Goal: Complete application form

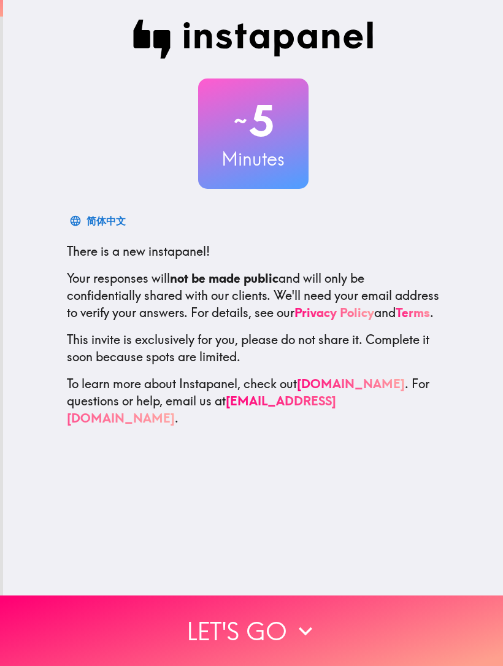
click at [325, 623] on button "Let's go" at bounding box center [251, 631] width 503 height 71
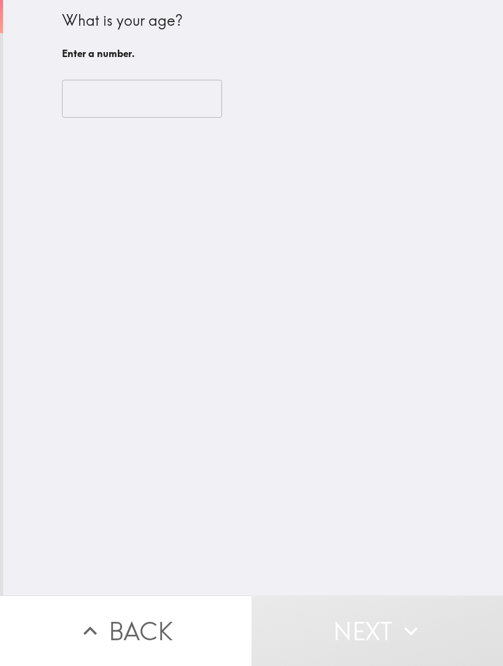
click at [83, 98] on input "number" at bounding box center [142, 99] width 160 height 38
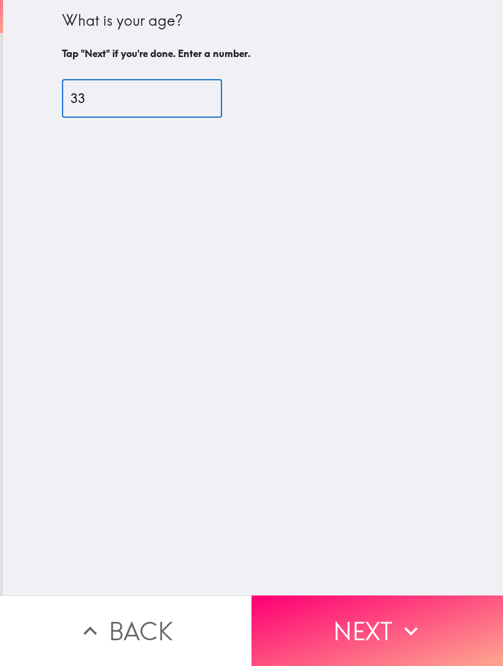
type input "33"
click at [266, 353] on div "What is your age? Tap "Next" if you're done. Enter a number. 33 ​" at bounding box center [253, 298] width 500 height 596
click at [339, 616] on button "Next" at bounding box center [378, 631] width 252 height 71
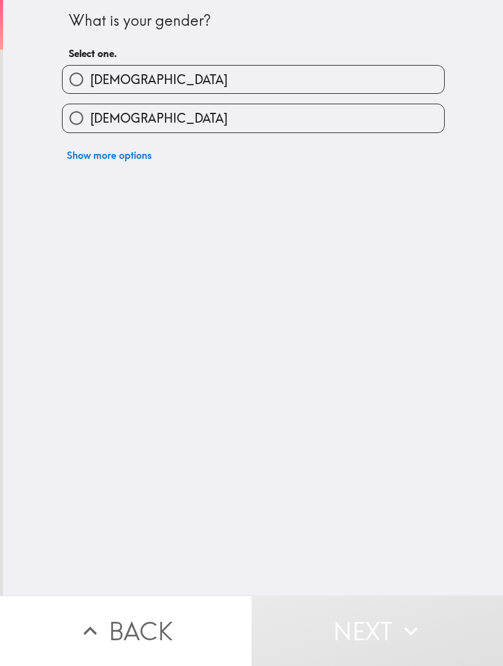
click at [80, 82] on input "[DEMOGRAPHIC_DATA]" at bounding box center [77, 80] width 28 height 28
radio input "true"
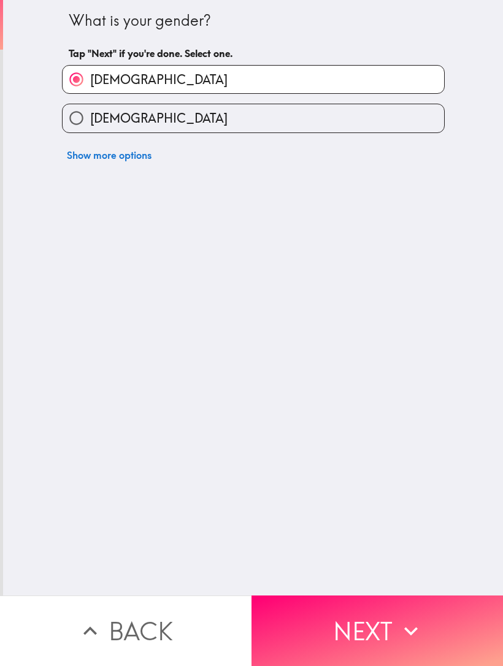
click at [358, 623] on button "Next" at bounding box center [378, 631] width 252 height 71
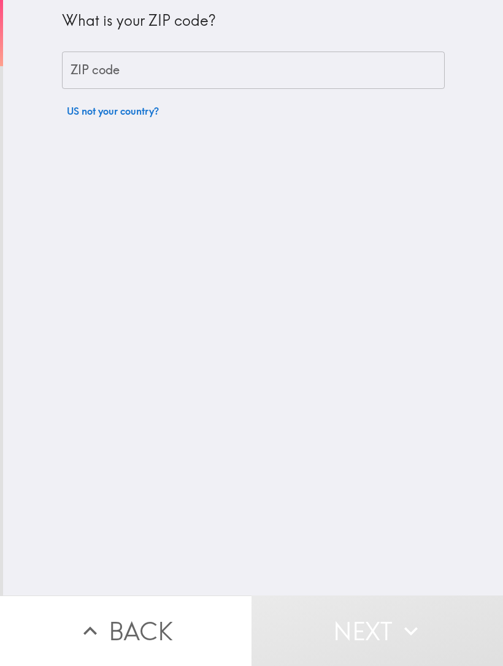
click at [81, 73] on div "ZIP code ZIP code" at bounding box center [253, 71] width 383 height 38
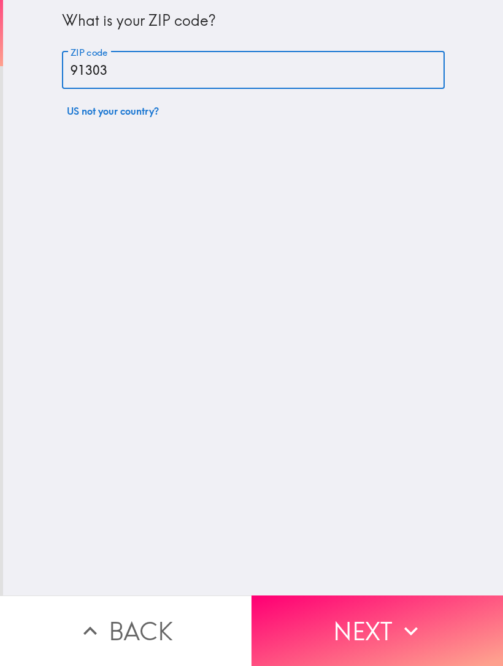
type input "91303"
click at [244, 373] on div "What is your ZIP code? ZIP code 91303 ZIP code US not your country?" at bounding box center [253, 298] width 500 height 596
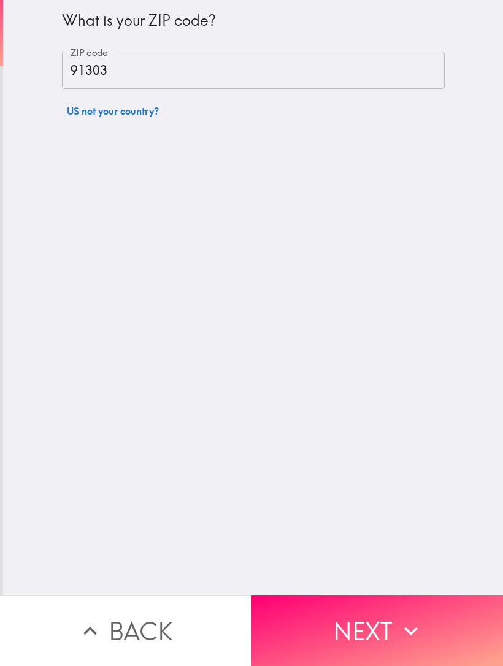
click at [359, 617] on button "Next" at bounding box center [378, 631] width 252 height 71
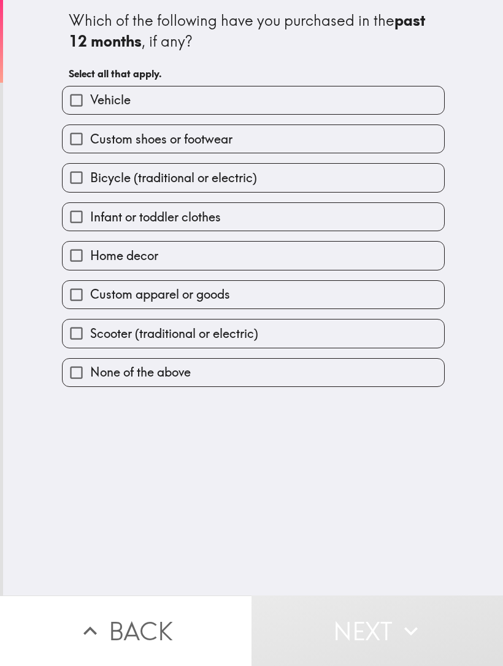
click at [80, 147] on input "Custom shoes or footwear" at bounding box center [77, 139] width 28 height 28
checkbox input "true"
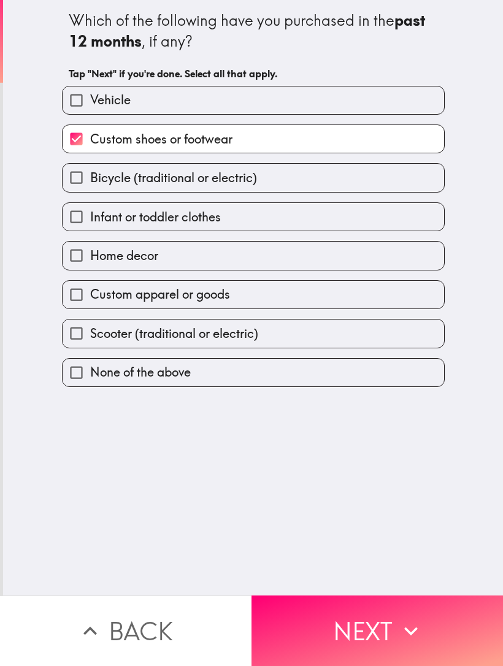
click at [315, 255] on label "Home decor" at bounding box center [254, 256] width 382 height 28
click at [90, 255] on input "Home decor" at bounding box center [77, 256] width 28 height 28
checkbox input "true"
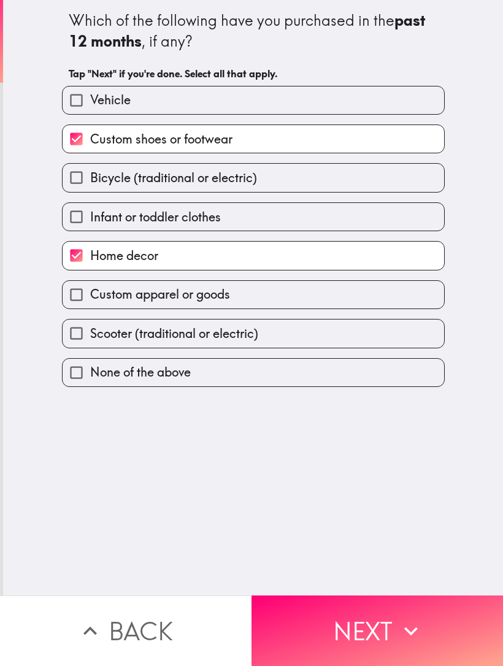
click at [303, 302] on label "Custom apparel or goods" at bounding box center [254, 295] width 382 height 28
click at [90, 302] on input "Custom apparel or goods" at bounding box center [77, 295] width 28 height 28
checkbox input "true"
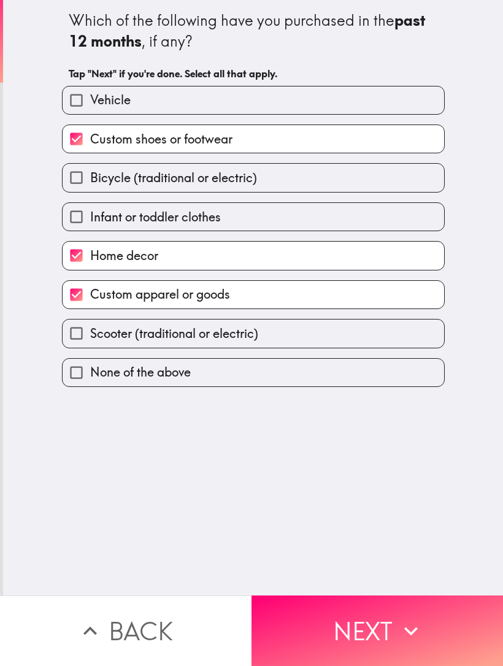
click at [342, 627] on button "Next" at bounding box center [378, 631] width 252 height 71
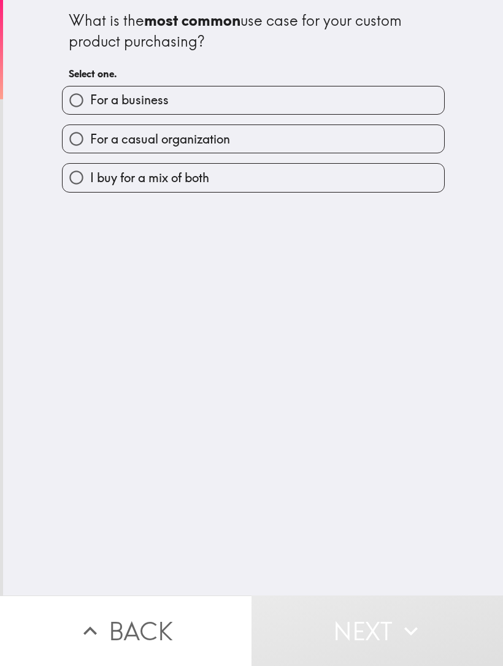
click at [79, 140] on input "For a casual organization" at bounding box center [77, 139] width 28 height 28
radio input "true"
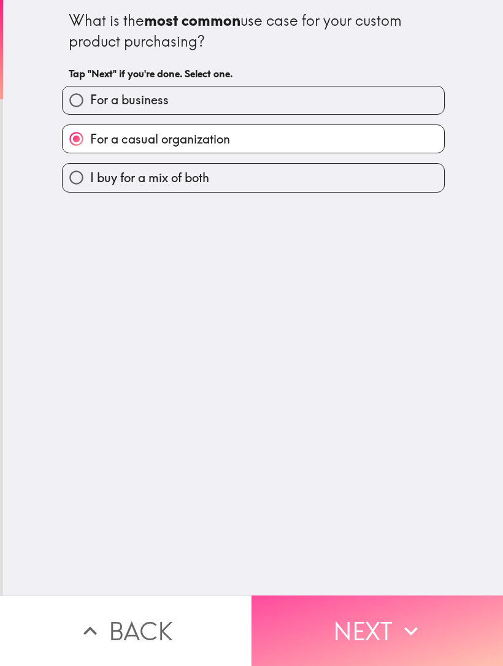
click at [338, 620] on button "Next" at bounding box center [378, 631] width 252 height 71
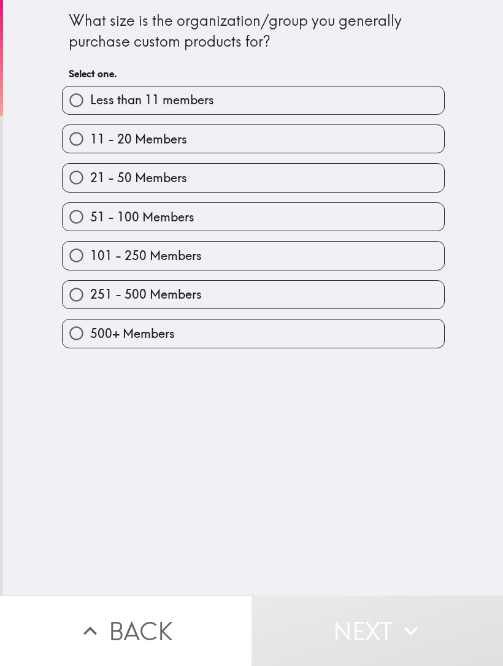
click at [299, 217] on label "51 - 100 Members" at bounding box center [254, 217] width 382 height 28
click at [90, 217] on input "51 - 100 Members" at bounding box center [77, 217] width 28 height 28
radio input "true"
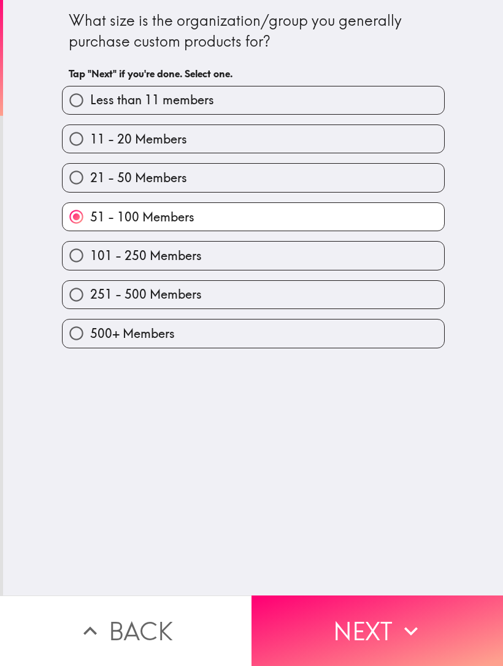
click at [352, 615] on button "Next" at bounding box center [378, 631] width 252 height 71
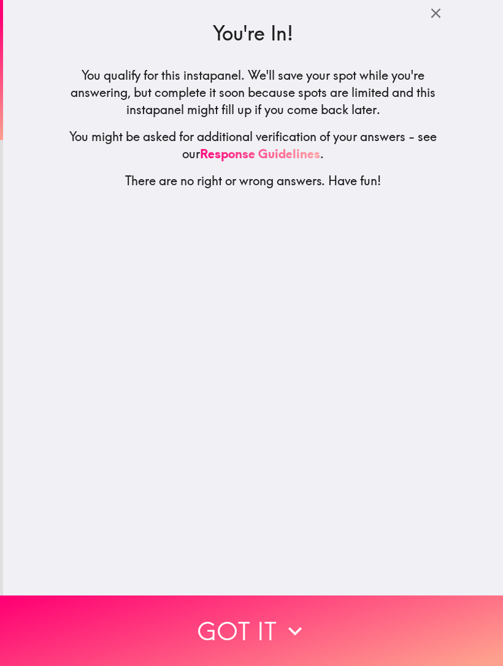
click at [318, 624] on button "Got it" at bounding box center [251, 631] width 503 height 71
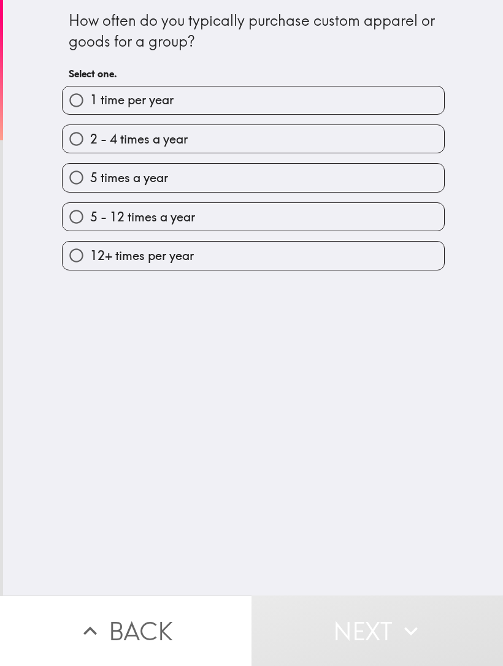
click at [72, 144] on input "2 - 4 times a year" at bounding box center [77, 139] width 28 height 28
radio input "true"
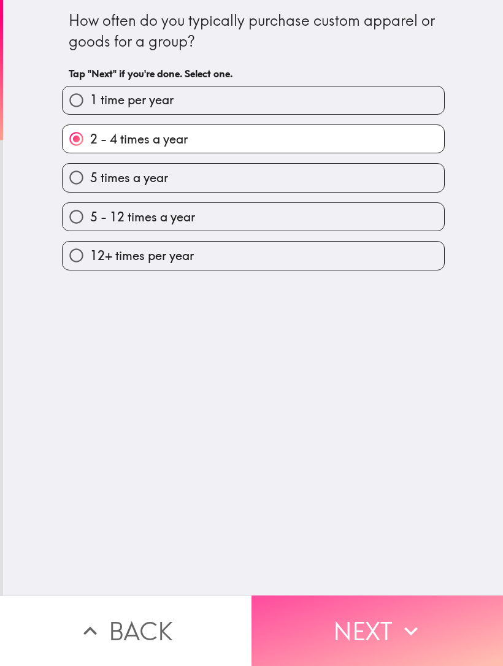
click at [347, 633] on button "Next" at bounding box center [378, 631] width 252 height 71
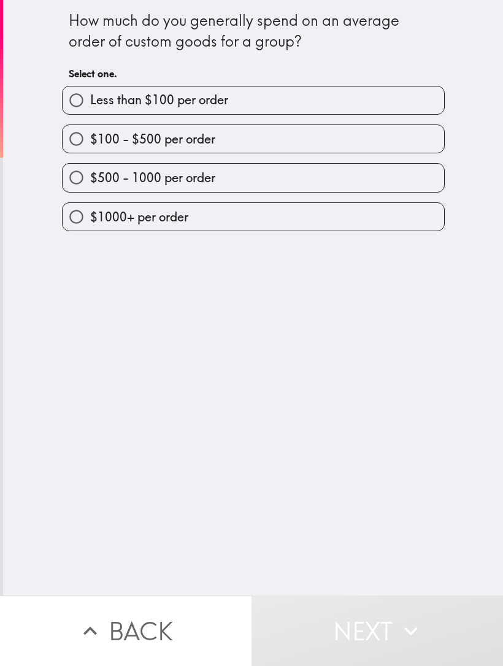
click at [71, 146] on input "$100 - $500 per order" at bounding box center [77, 139] width 28 height 28
radio input "true"
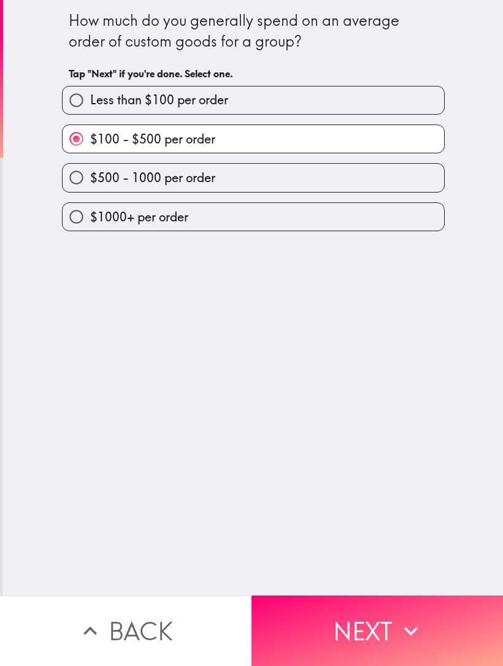
click at [67, 179] on input "$500 - 1000 per order" at bounding box center [77, 178] width 28 height 28
radio input "true"
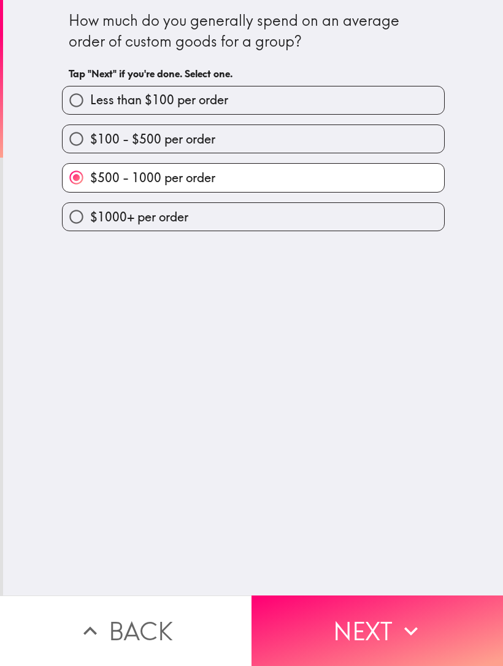
click at [339, 634] on button "Next" at bounding box center [378, 631] width 252 height 71
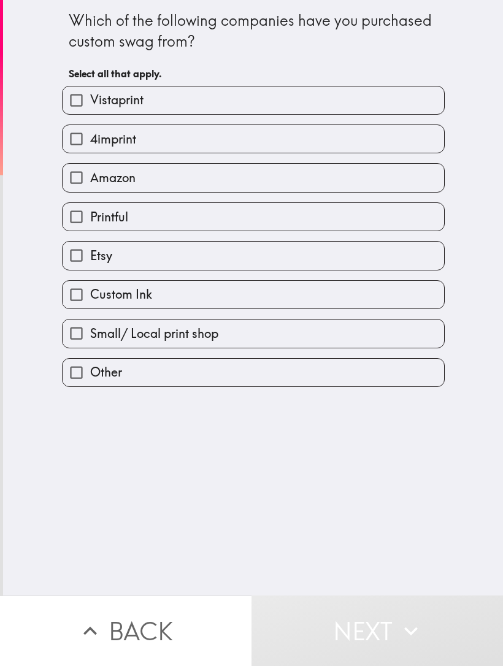
click at [77, 183] on input "Amazon" at bounding box center [77, 178] width 28 height 28
checkbox input "true"
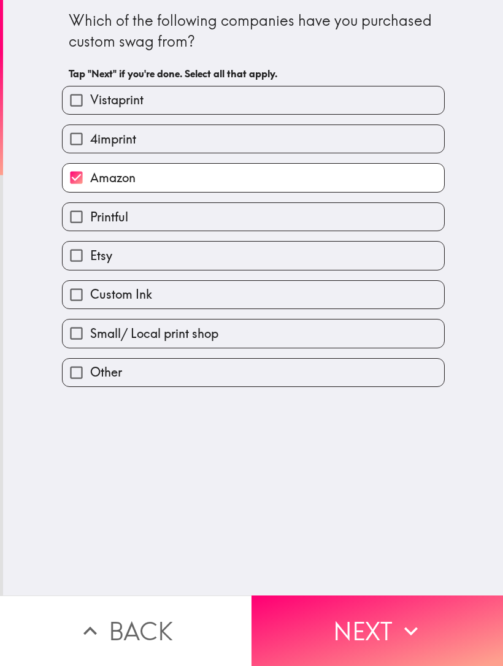
click at [72, 106] on input "Vistaprint" at bounding box center [77, 100] width 28 height 28
checkbox input "true"
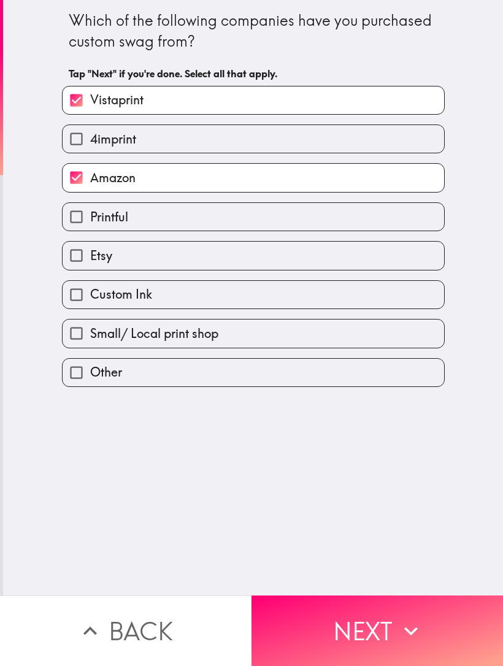
click at [337, 299] on label "Custom Ink" at bounding box center [254, 295] width 382 height 28
click at [90, 299] on input "Custom Ink" at bounding box center [77, 295] width 28 height 28
checkbox input "true"
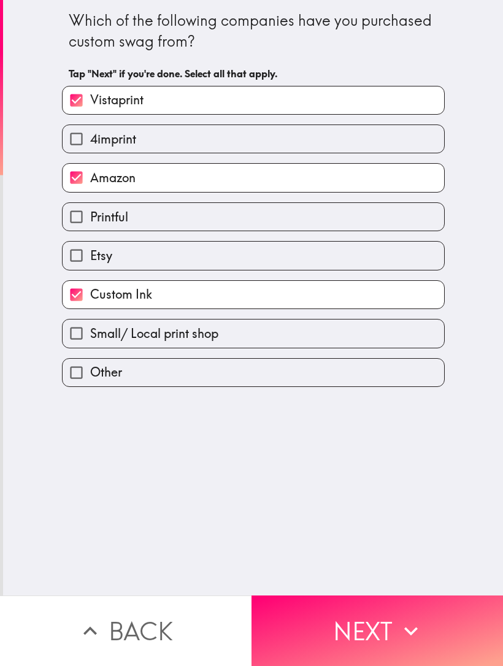
click at [348, 621] on button "Next" at bounding box center [378, 631] width 252 height 71
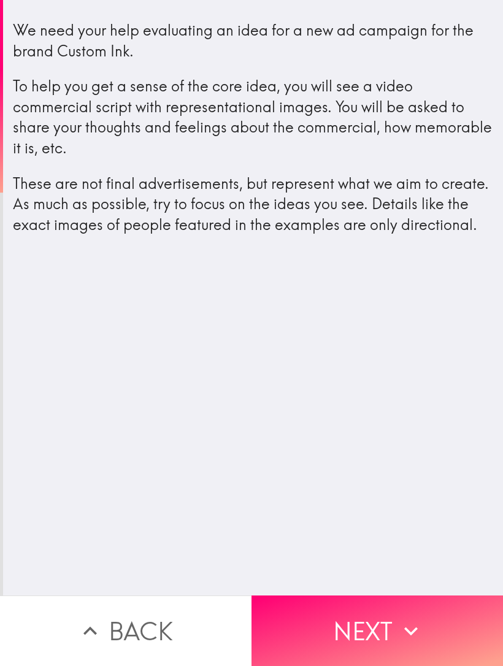
click at [364, 621] on button "Next" at bounding box center [378, 631] width 252 height 71
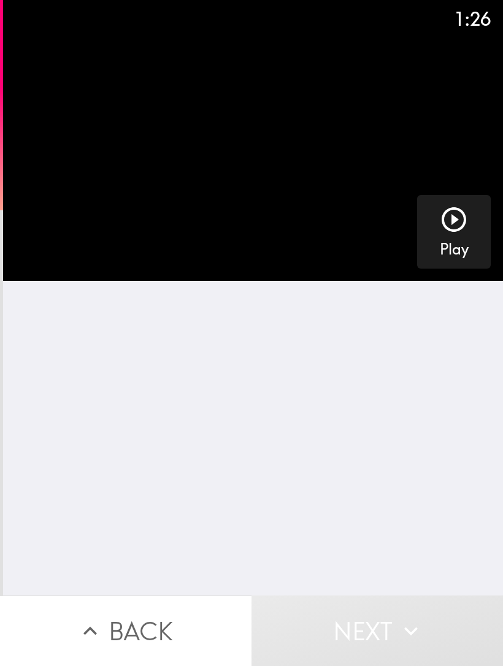
click at [449, 228] on icon "button" at bounding box center [454, 219] width 25 height 25
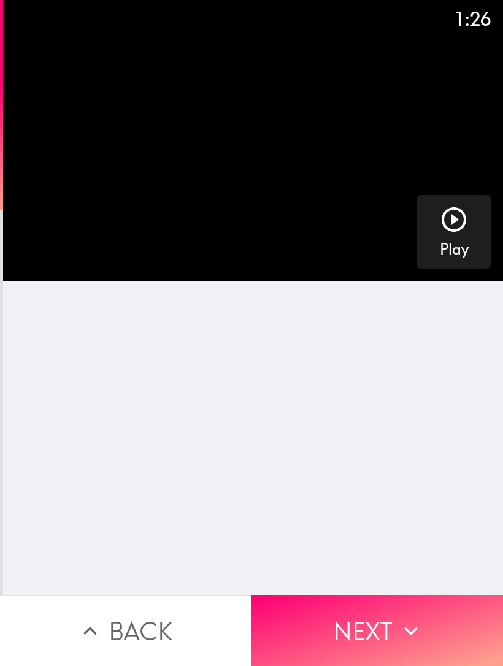
click at [364, 616] on button "Next" at bounding box center [378, 631] width 252 height 71
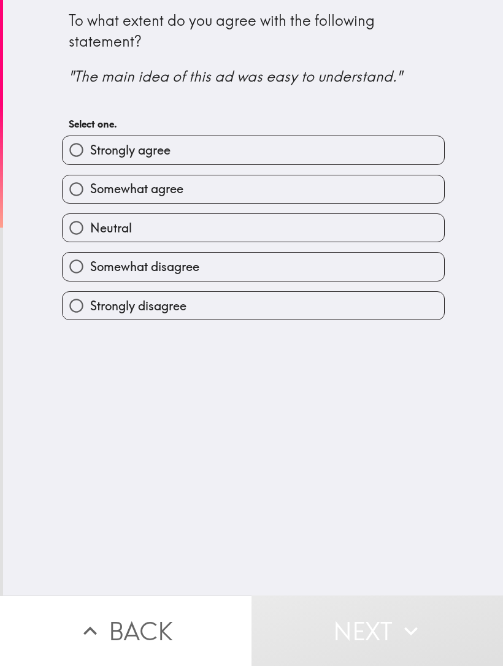
click at [313, 149] on label "Strongly agree" at bounding box center [254, 150] width 382 height 28
click at [90, 149] on input "Strongly agree" at bounding box center [77, 150] width 28 height 28
radio input "true"
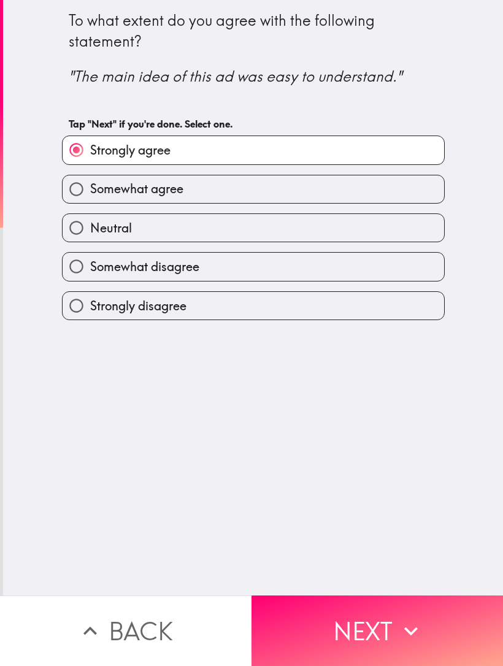
click at [351, 614] on button "Next" at bounding box center [378, 631] width 252 height 71
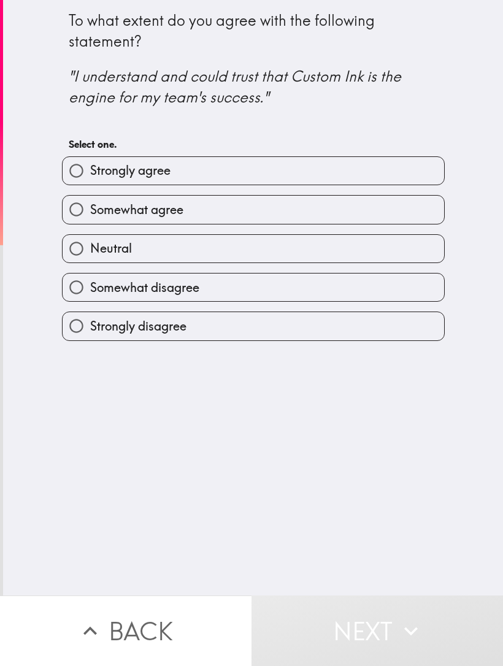
click at [332, 171] on label "Strongly agree" at bounding box center [254, 171] width 382 height 28
click at [90, 171] on input "Strongly agree" at bounding box center [77, 171] width 28 height 28
radio input "true"
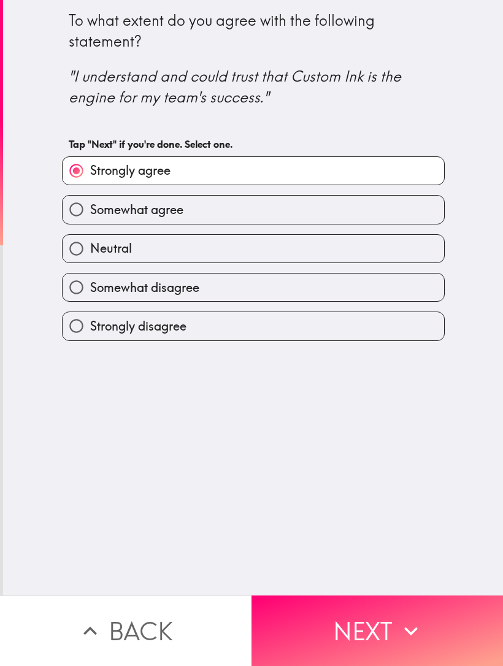
click at [355, 622] on button "Next" at bounding box center [378, 631] width 252 height 71
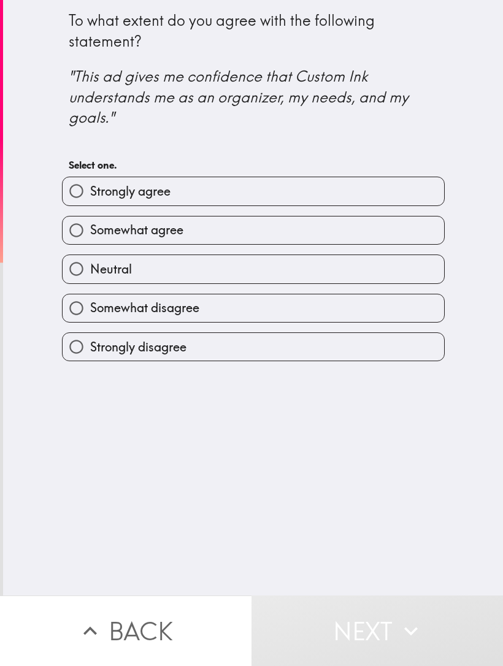
click at [339, 239] on label "Somewhat agree" at bounding box center [254, 231] width 382 height 28
click at [90, 239] on input "Somewhat agree" at bounding box center [77, 231] width 28 height 28
radio input "true"
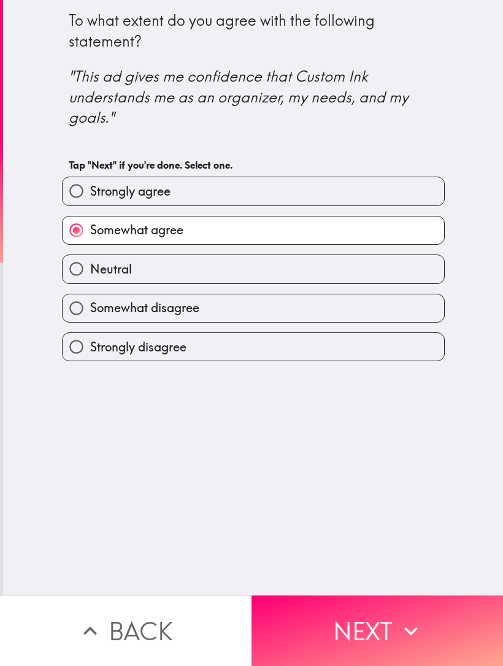
click at [377, 626] on button "Next" at bounding box center [378, 631] width 252 height 71
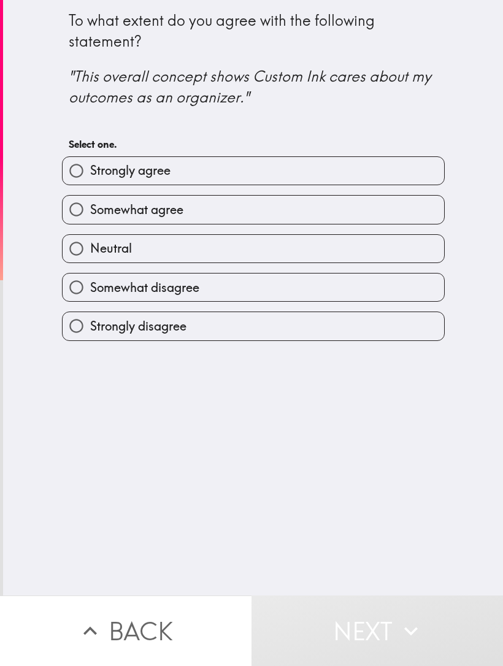
click at [298, 212] on label "Somewhat agree" at bounding box center [254, 210] width 382 height 28
click at [90, 212] on input "Somewhat agree" at bounding box center [77, 210] width 28 height 28
radio input "true"
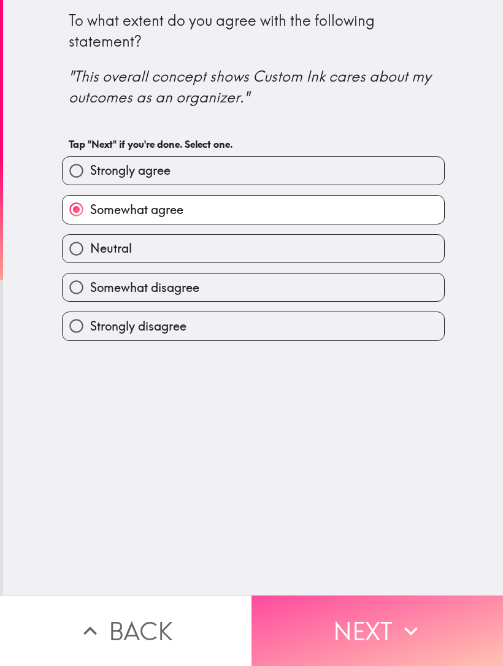
click at [342, 620] on button "Next" at bounding box center [378, 631] width 252 height 71
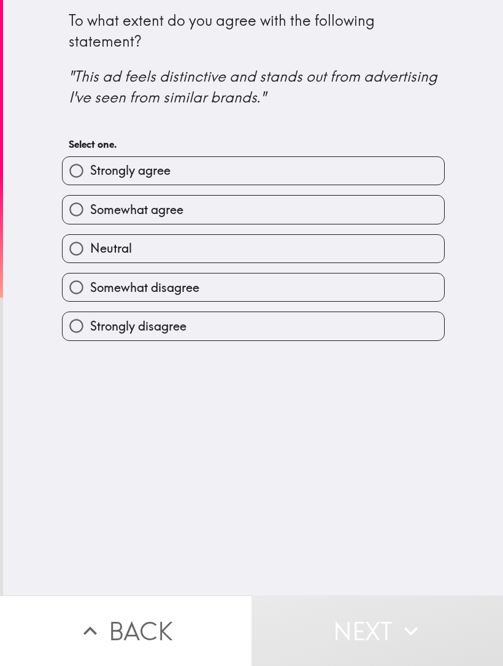
click at [332, 169] on label "Strongly agree" at bounding box center [254, 171] width 382 height 28
click at [90, 169] on input "Strongly agree" at bounding box center [77, 171] width 28 height 28
radio input "true"
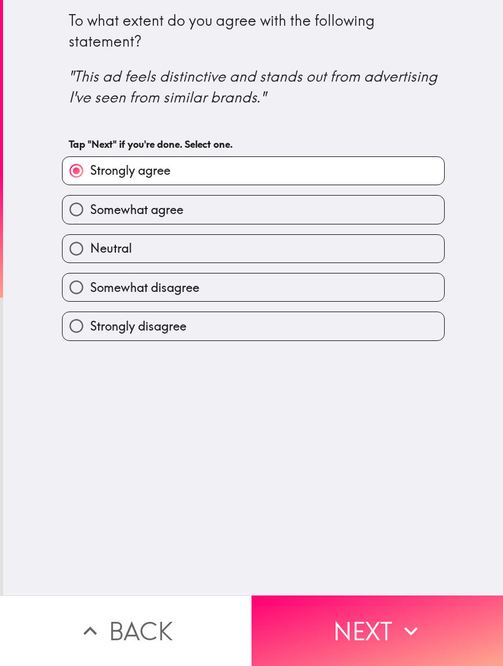
click at [329, 620] on button "Next" at bounding box center [378, 631] width 252 height 71
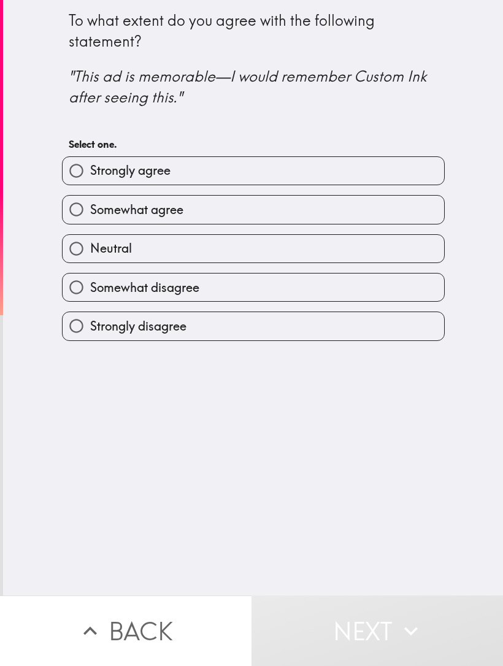
click at [323, 172] on label "Strongly agree" at bounding box center [254, 171] width 382 height 28
click at [90, 172] on input "Strongly agree" at bounding box center [77, 171] width 28 height 28
radio input "true"
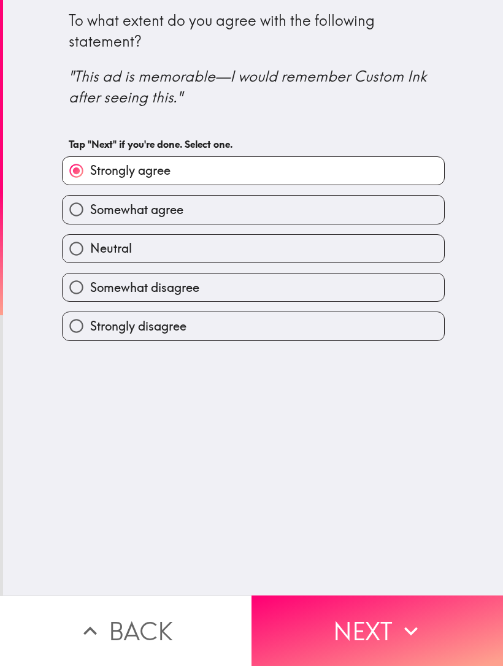
click at [340, 623] on button "Next" at bounding box center [378, 631] width 252 height 71
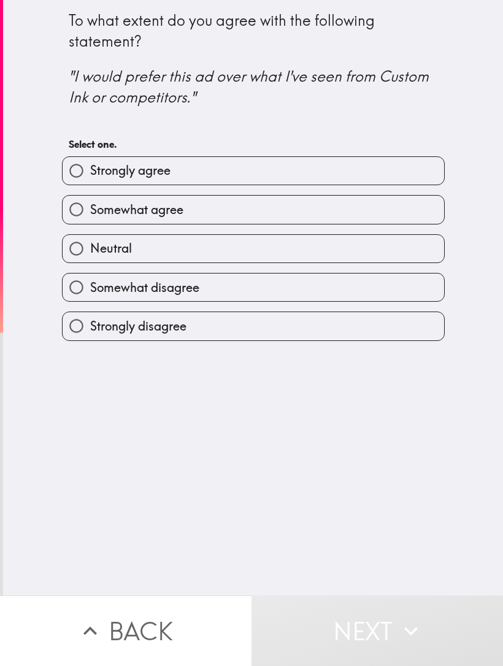
click at [306, 211] on label "Somewhat agree" at bounding box center [254, 210] width 382 height 28
click at [90, 211] on input "Somewhat agree" at bounding box center [77, 210] width 28 height 28
radio input "true"
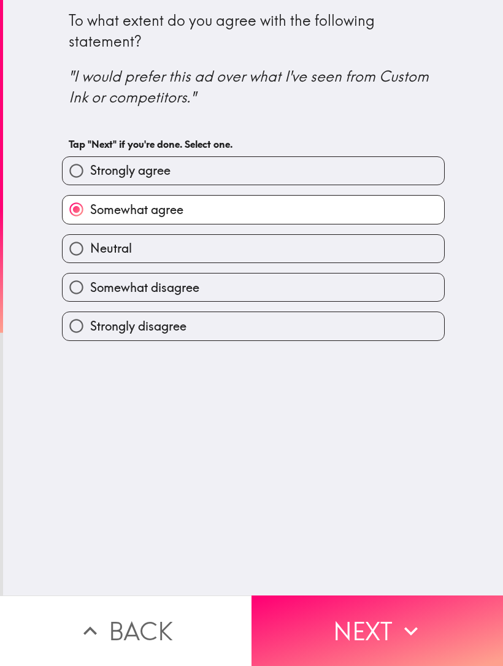
click at [346, 628] on button "Next" at bounding box center [378, 631] width 252 height 71
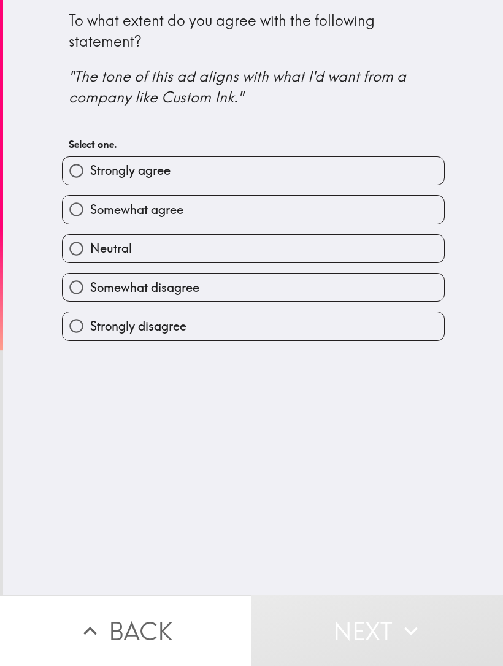
click at [317, 172] on label "Strongly agree" at bounding box center [254, 171] width 382 height 28
click at [90, 172] on input "Strongly agree" at bounding box center [77, 171] width 28 height 28
radio input "true"
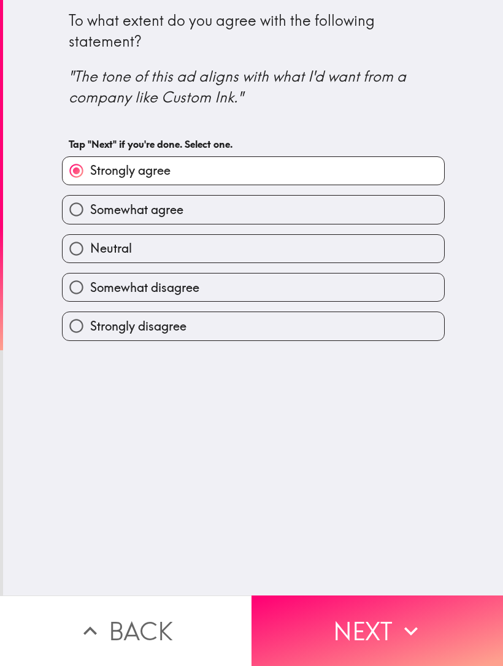
click at [350, 619] on button "Next" at bounding box center [378, 631] width 252 height 71
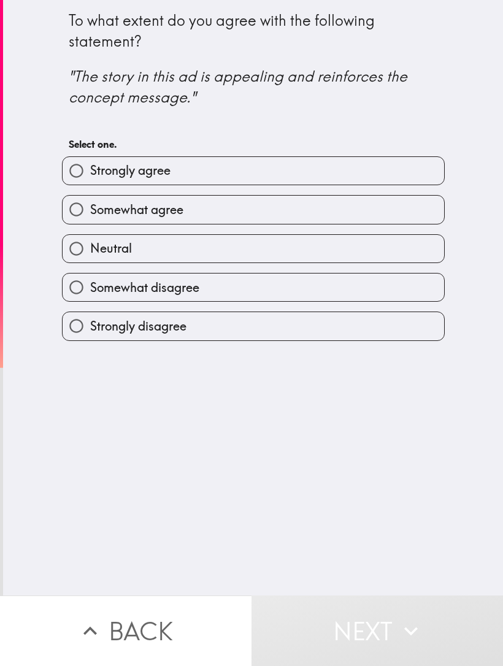
click at [298, 177] on label "Strongly agree" at bounding box center [254, 171] width 382 height 28
click at [90, 177] on input "Strongly agree" at bounding box center [77, 171] width 28 height 28
radio input "true"
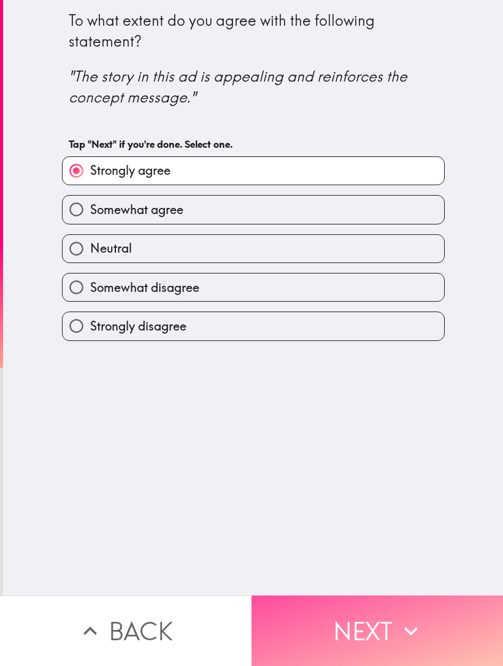
click at [348, 621] on button "Next" at bounding box center [378, 631] width 252 height 71
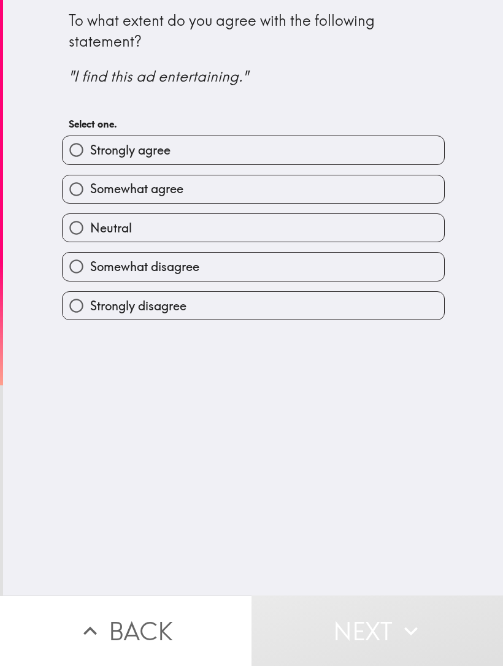
click at [68, 153] on input "Strongly agree" at bounding box center [77, 150] width 28 height 28
radio input "true"
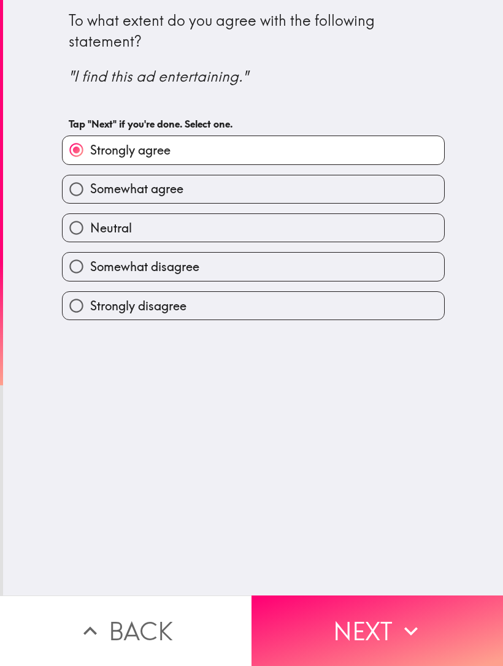
click at [358, 629] on button "Next" at bounding box center [378, 631] width 252 height 71
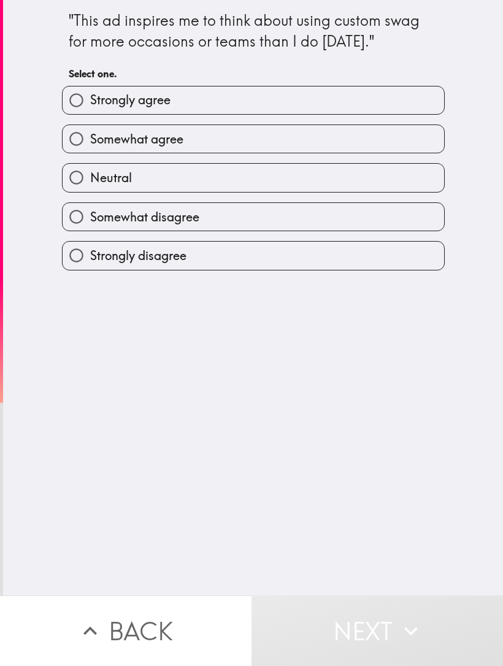
click at [84, 104] on input "Strongly agree" at bounding box center [77, 100] width 28 height 28
radio input "true"
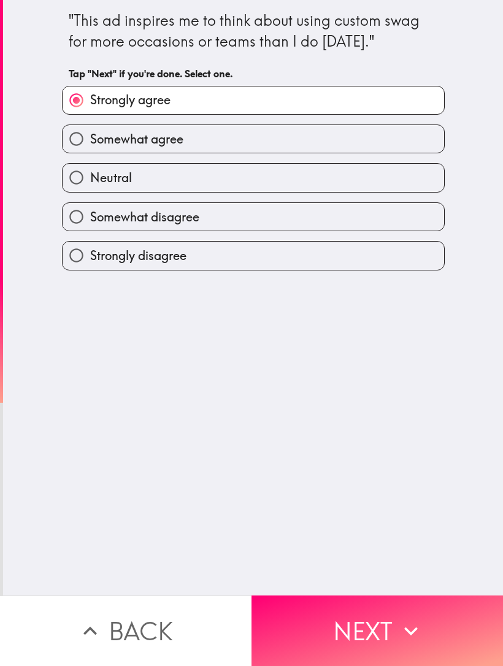
click at [80, 147] on input "Somewhat agree" at bounding box center [77, 139] width 28 height 28
radio input "true"
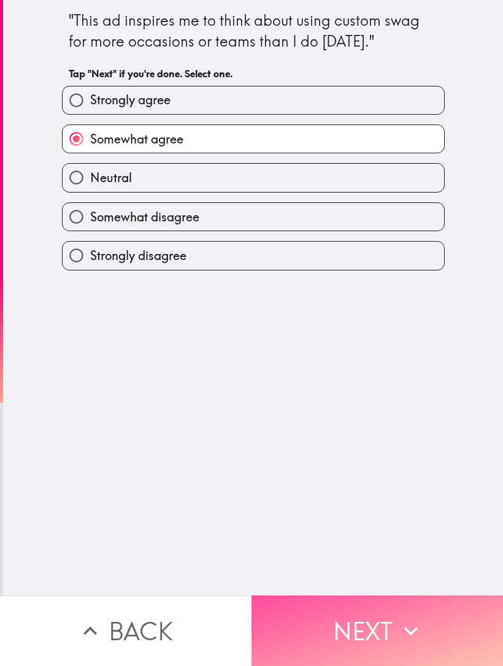
click at [359, 633] on button "Next" at bounding box center [378, 631] width 252 height 71
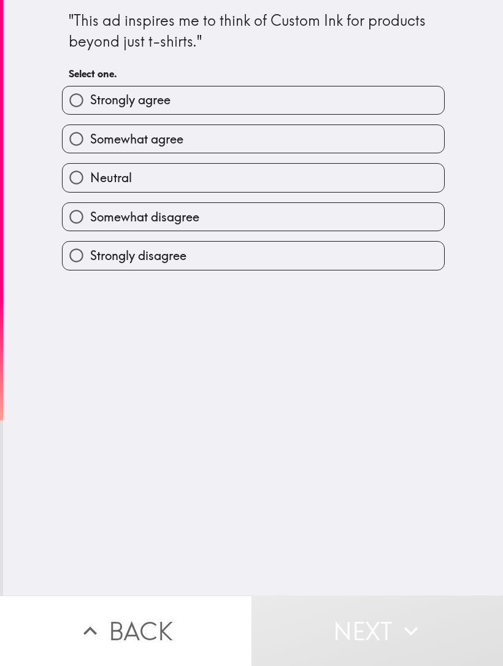
click at [78, 108] on input "Strongly agree" at bounding box center [77, 100] width 28 height 28
radio input "true"
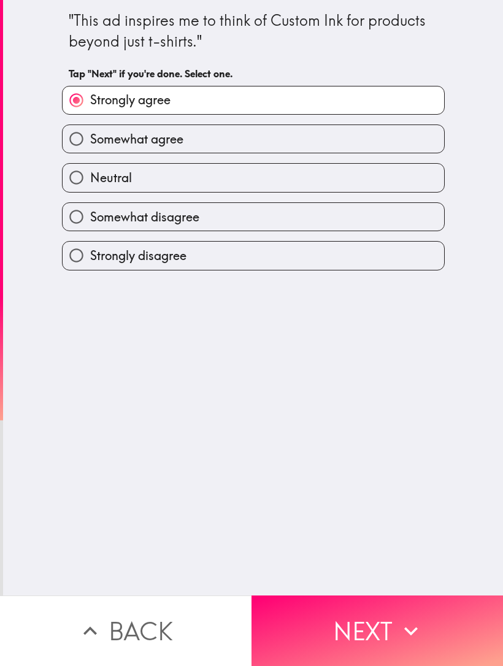
click at [361, 627] on button "Next" at bounding box center [378, 631] width 252 height 71
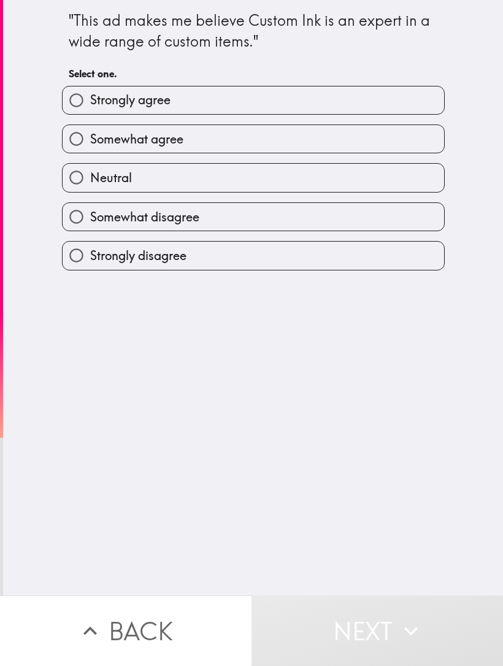
click at [77, 109] on input "Strongly agree" at bounding box center [77, 100] width 28 height 28
radio input "true"
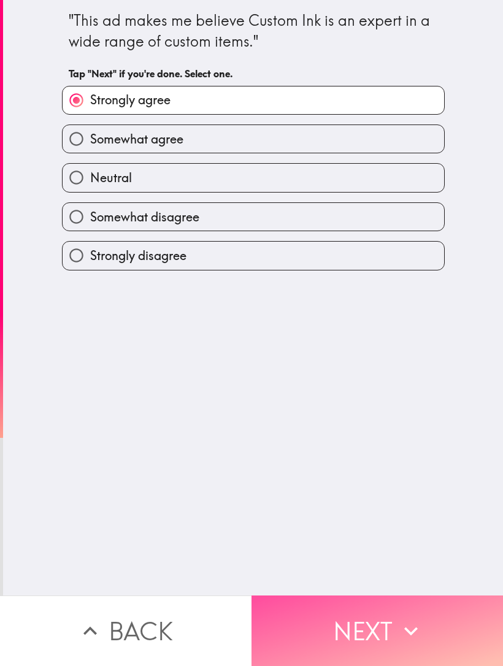
click at [361, 629] on button "Next" at bounding box center [378, 631] width 252 height 71
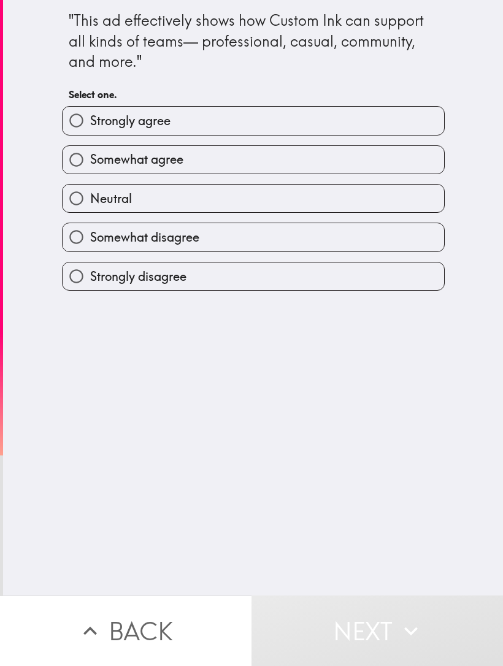
click at [75, 121] on input "Strongly agree" at bounding box center [77, 121] width 28 height 28
radio input "true"
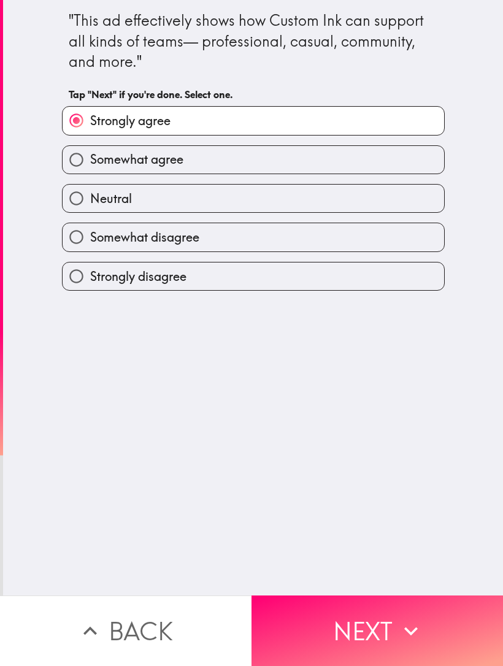
click at [363, 631] on button "Next" at bounding box center [378, 631] width 252 height 71
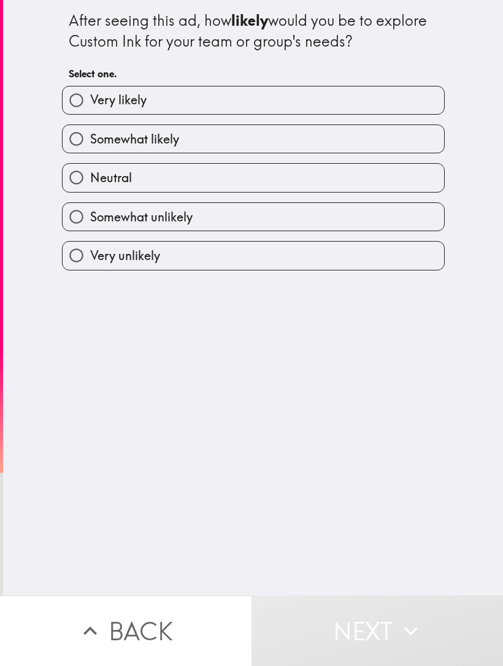
click at [71, 137] on input "Somewhat likely" at bounding box center [77, 139] width 28 height 28
radio input "true"
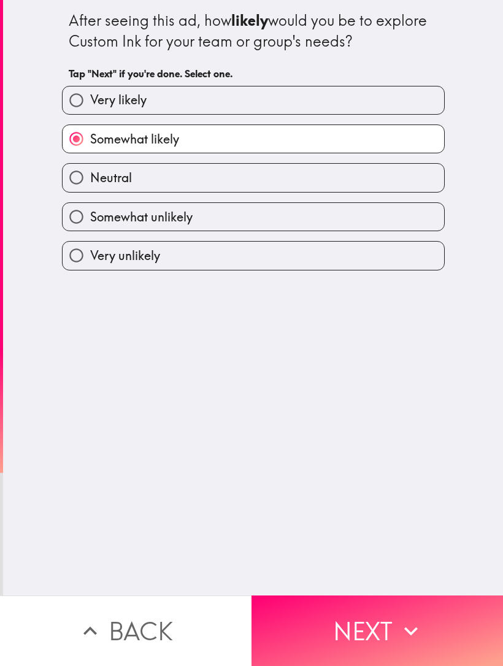
click at [361, 635] on button "Next" at bounding box center [378, 631] width 252 height 71
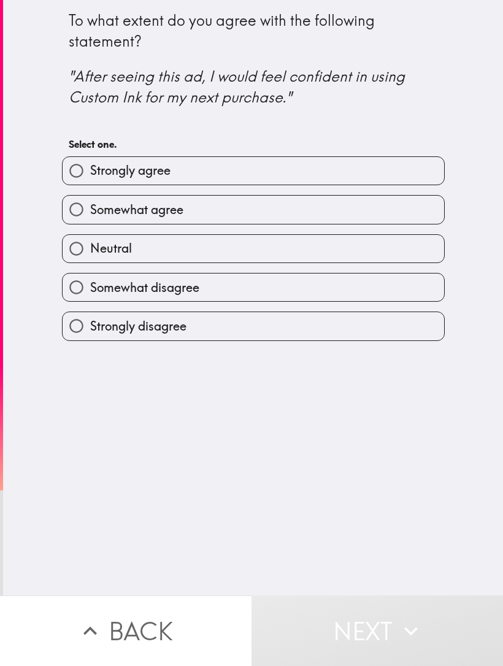
click at [72, 172] on input "Strongly agree" at bounding box center [77, 171] width 28 height 28
radio input "true"
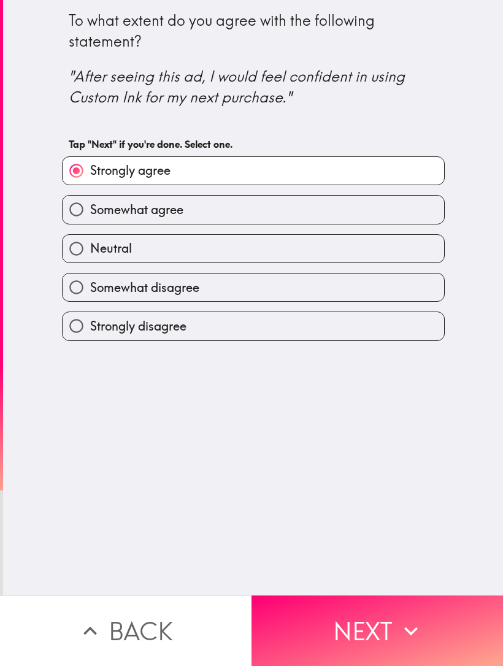
click at [361, 632] on button "Next" at bounding box center [378, 631] width 252 height 71
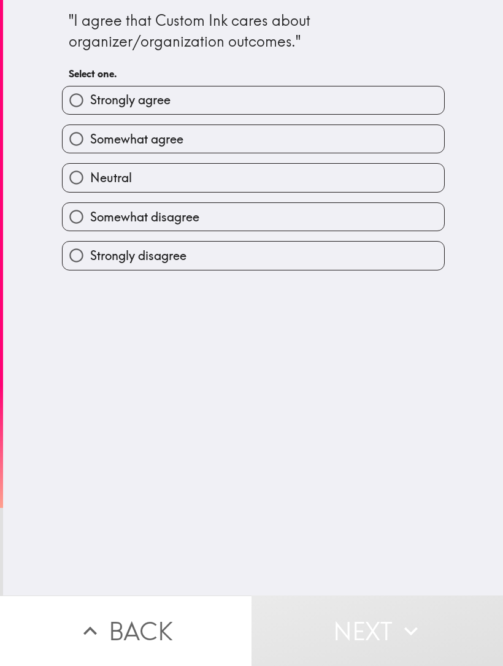
click at [74, 105] on input "Strongly agree" at bounding box center [77, 100] width 28 height 28
radio input "true"
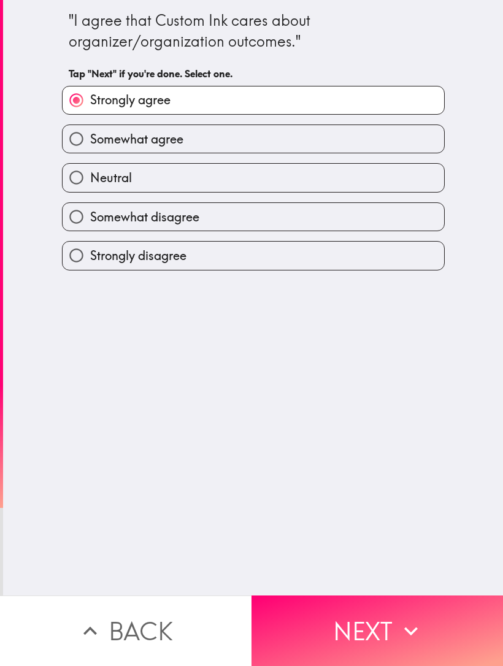
click at [358, 626] on button "Next" at bounding box center [378, 631] width 252 height 71
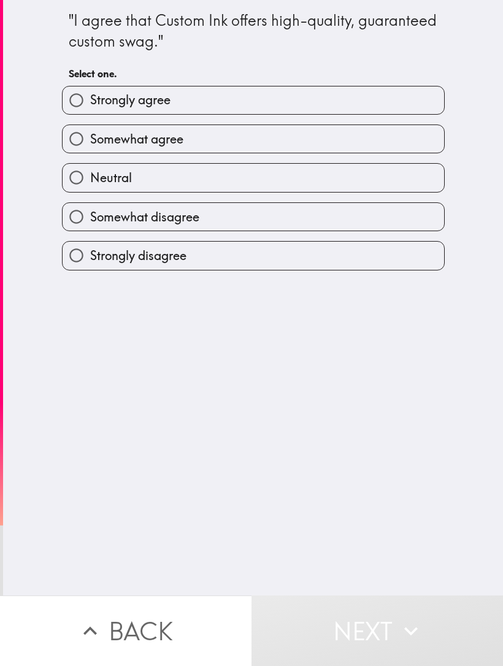
click at [71, 101] on input "Strongly agree" at bounding box center [77, 100] width 28 height 28
radio input "true"
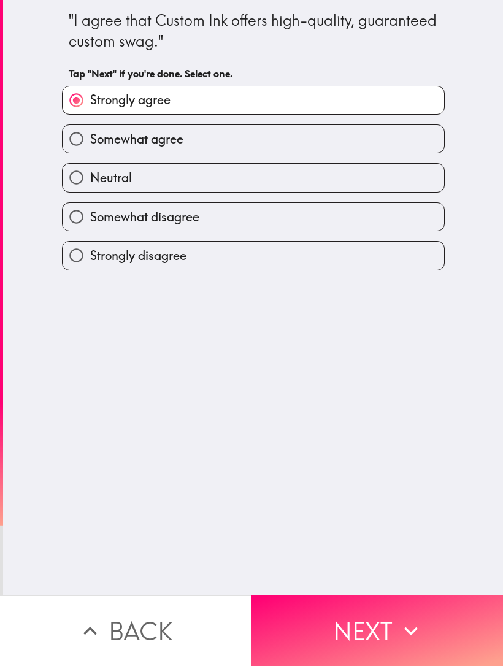
click at [362, 631] on button "Next" at bounding box center [378, 631] width 252 height 71
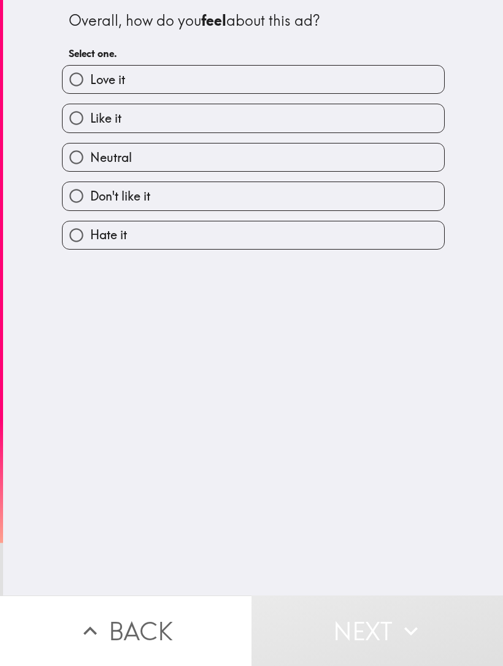
click at [75, 121] on input "Like it" at bounding box center [77, 118] width 28 height 28
radio input "true"
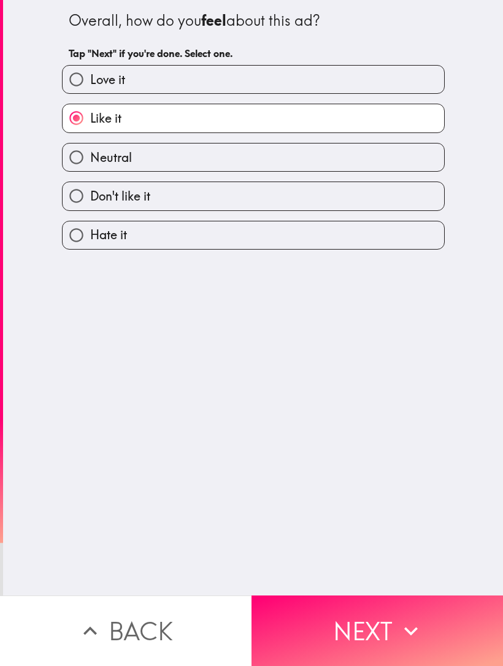
click at [363, 631] on button "Next" at bounding box center [378, 631] width 252 height 71
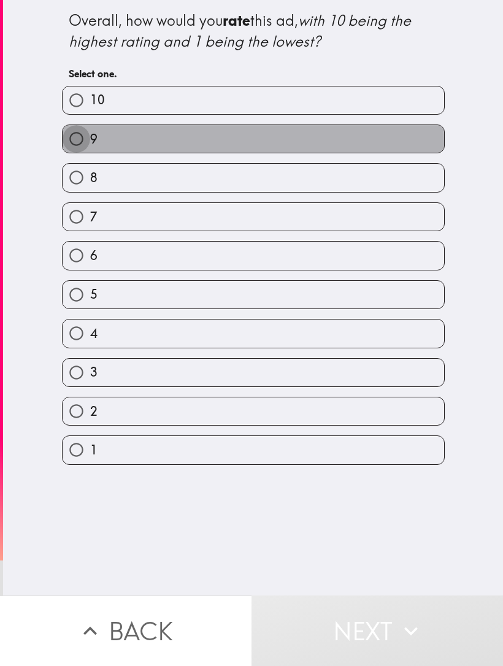
click at [77, 144] on input "9" at bounding box center [77, 139] width 28 height 28
radio input "true"
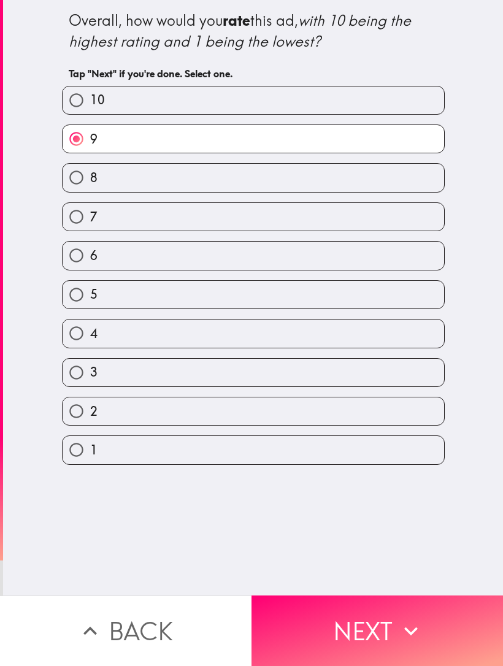
click at [376, 626] on button "Next" at bounding box center [378, 631] width 252 height 71
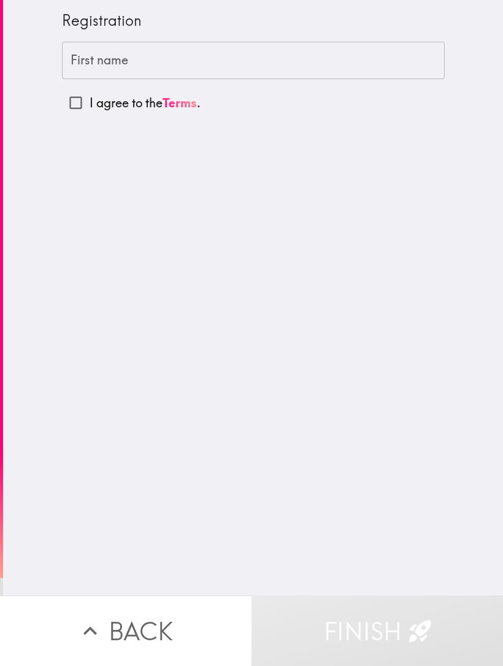
click at [82, 60] on div "First name First name" at bounding box center [253, 61] width 383 height 38
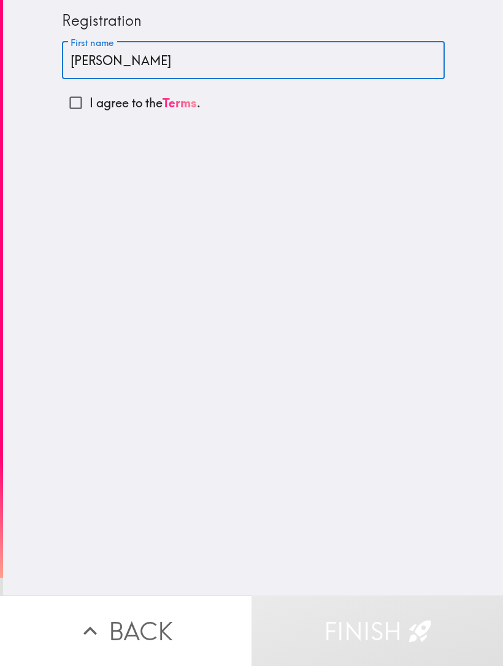
type input "[PERSON_NAME]"
click at [80, 101] on input "I agree to the Terms ." at bounding box center [76, 103] width 28 height 28
checkbox input "true"
